Goal: Transaction & Acquisition: Purchase product/service

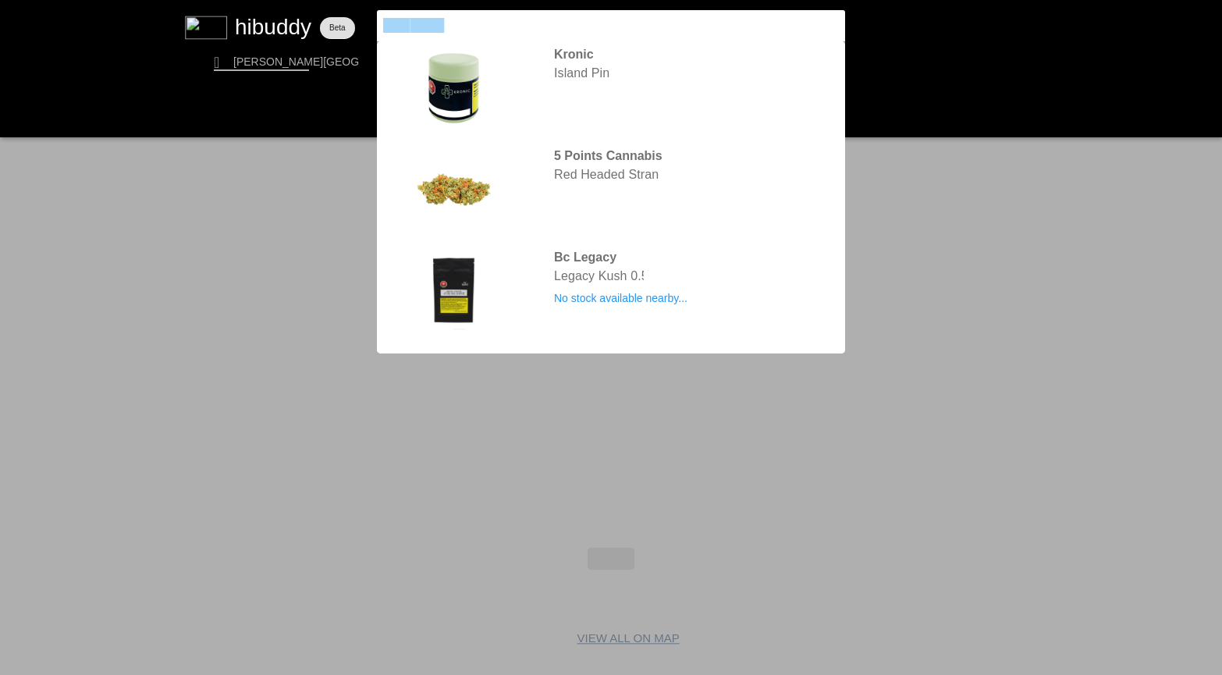
click at [349, 12] on flt-glass-pane at bounding box center [611, 337] width 1222 height 675
type input "animal face"
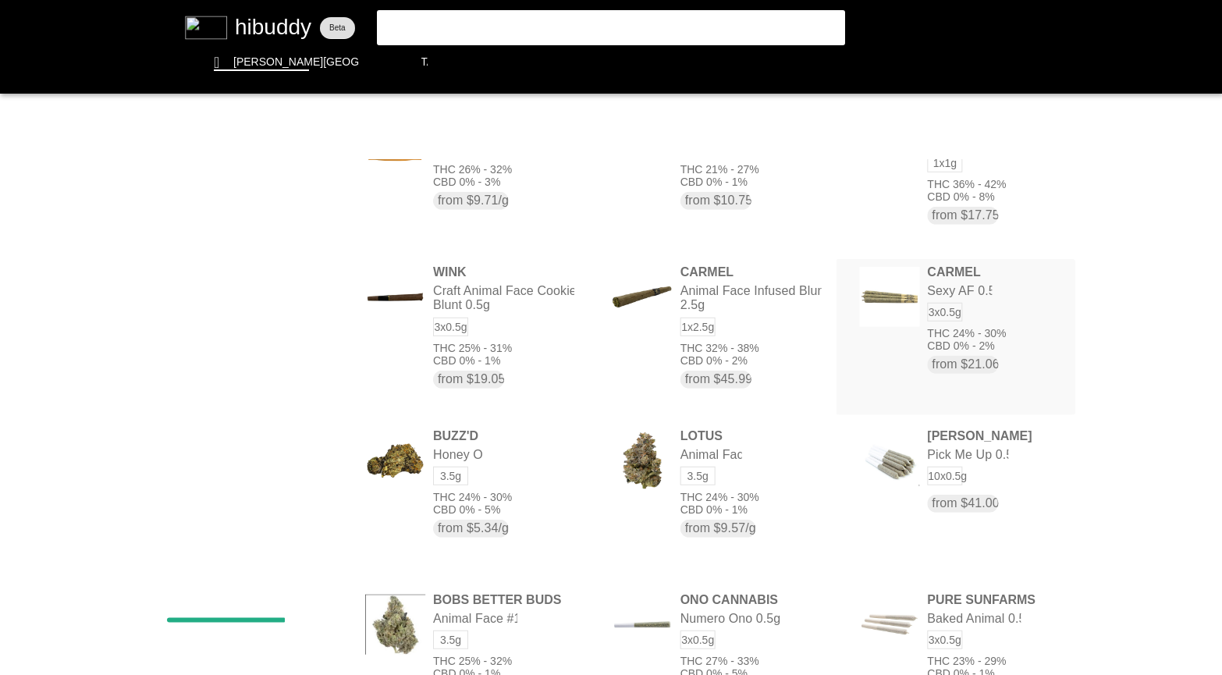
click at [938, 291] on flt-glass-pane at bounding box center [611, 337] width 1222 height 675
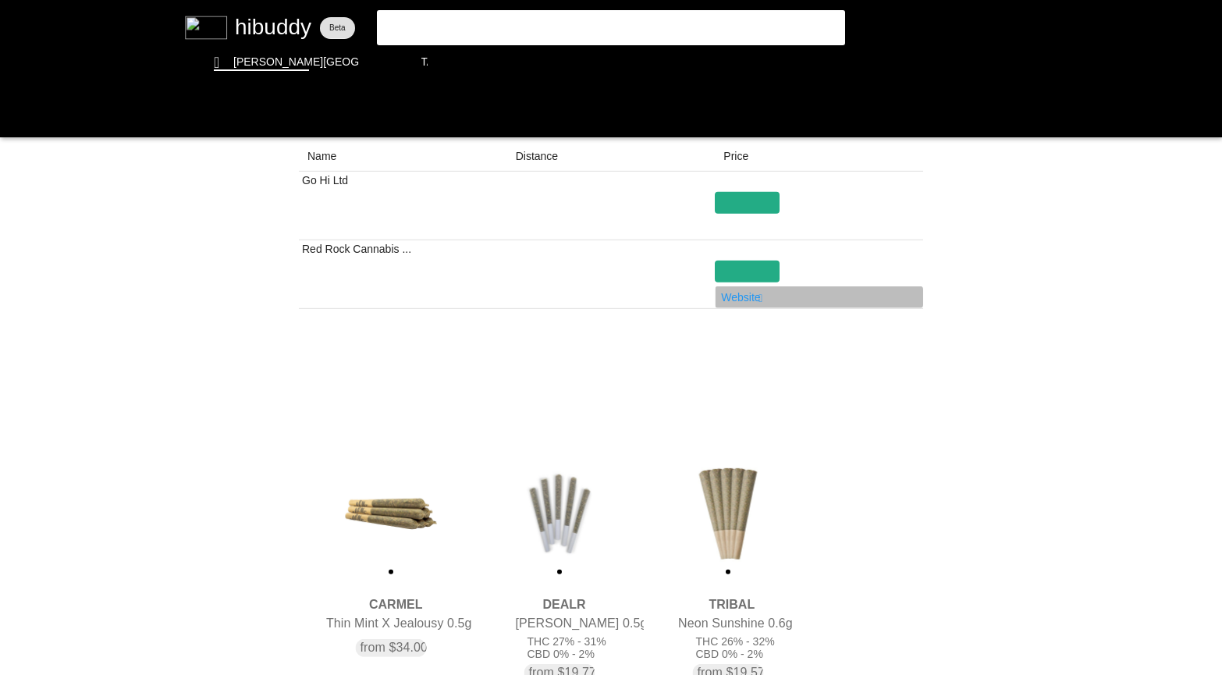
click at [747, 301] on flt-glass-pane at bounding box center [611, 337] width 1222 height 675
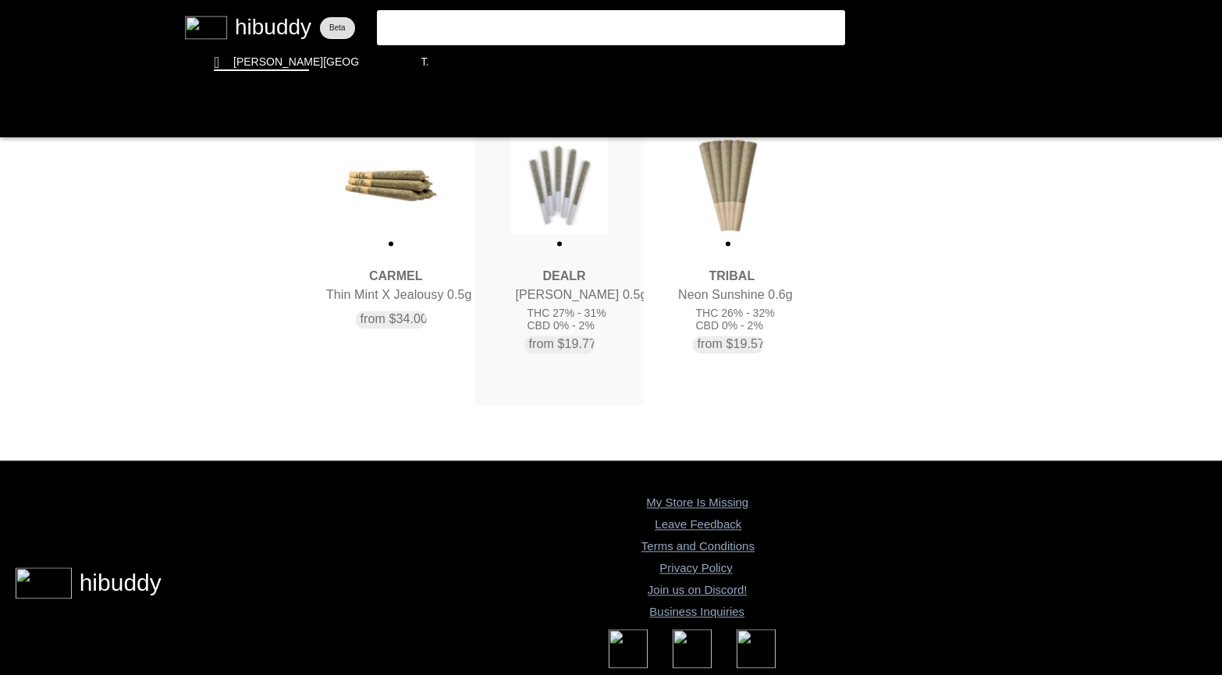
click at [562, 222] on flt-glass-pane at bounding box center [611, 337] width 1222 height 675
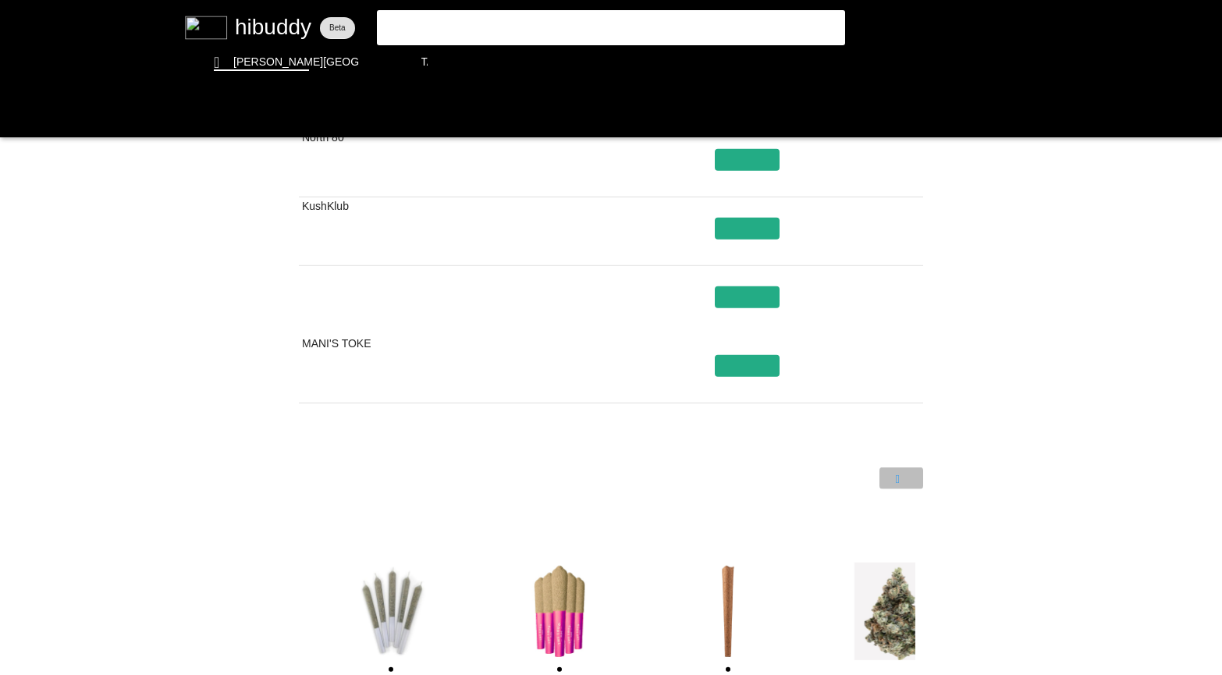
click at [900, 474] on flt-glass-pane at bounding box center [611, 337] width 1222 height 675
click at [899, 481] on flt-glass-pane at bounding box center [611, 337] width 1222 height 675
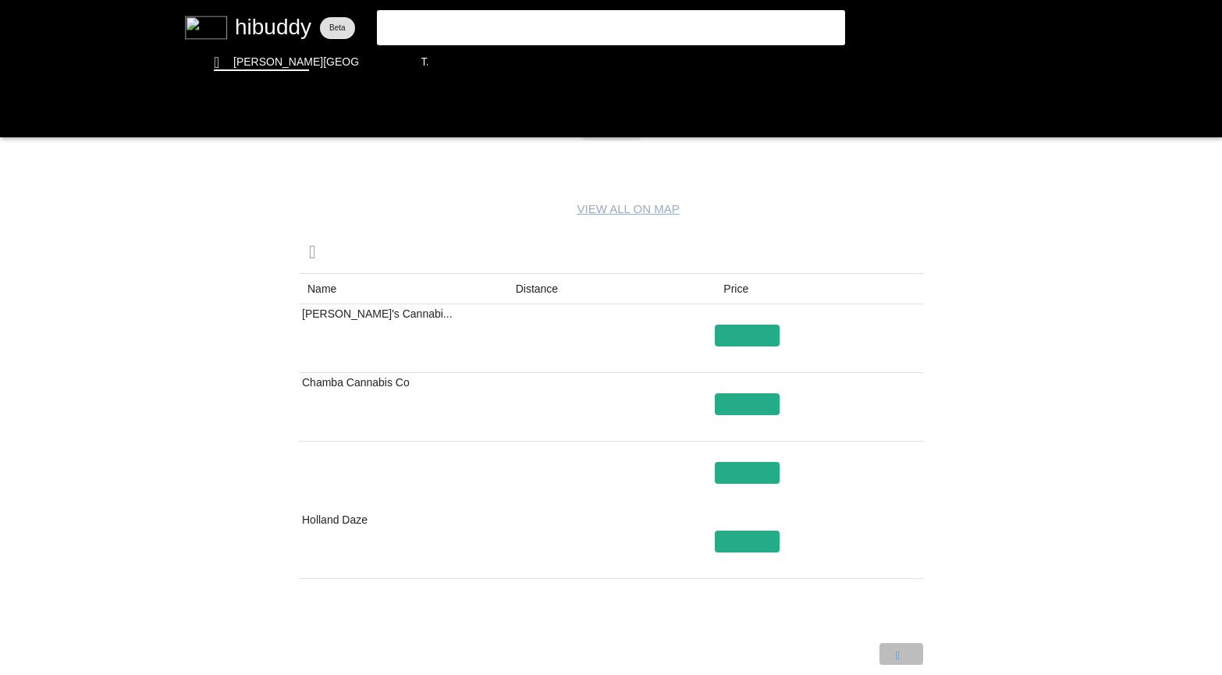
click at [901, 661] on flt-glass-pane at bounding box center [611, 337] width 1222 height 675
click at [470, 32] on flt-glass-pane at bounding box center [611, 337] width 1222 height 675
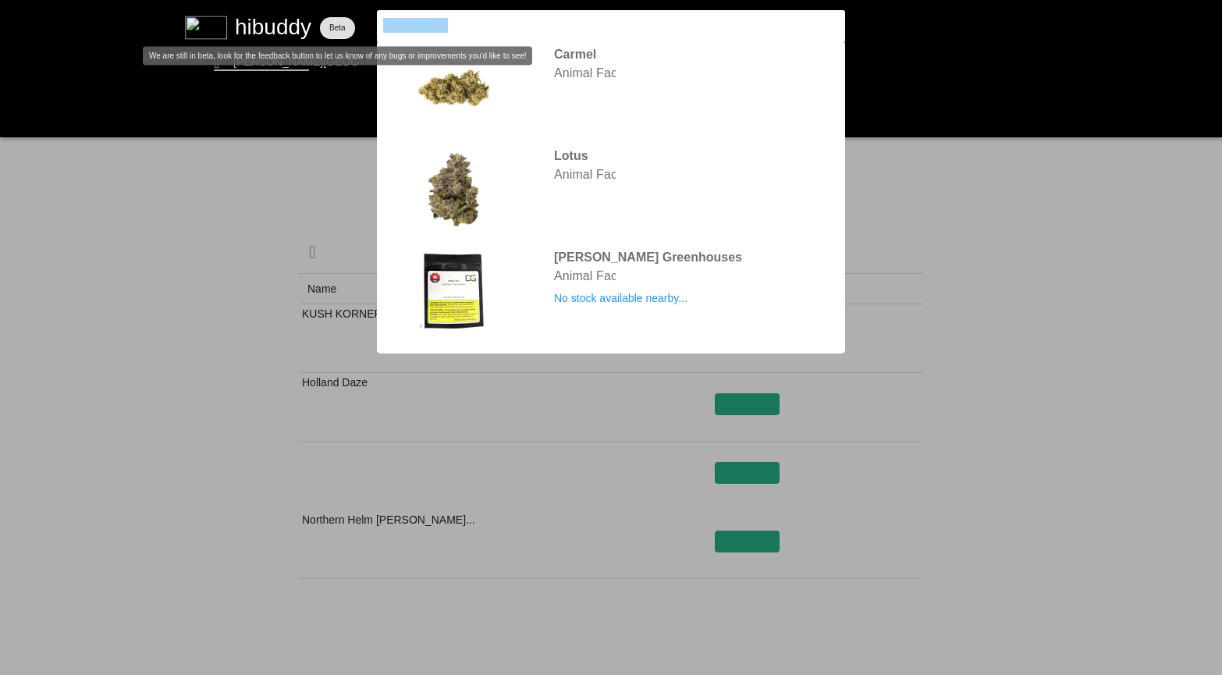
drag, startPoint x: 470, startPoint y: 32, endPoint x: 347, endPoint y: 22, distance: 123.7
click at [347, 22] on flt-glass-pane at bounding box center [611, 337] width 1222 height 675
